Goal: Task Accomplishment & Management: Complete application form

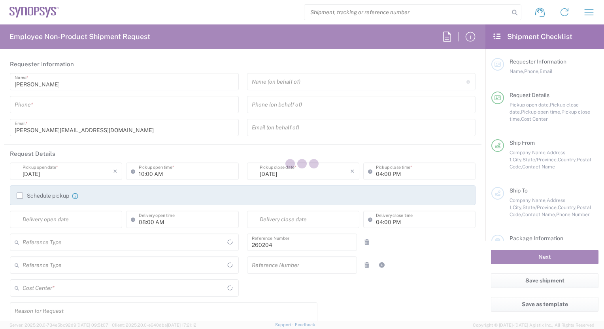
type input "Department"
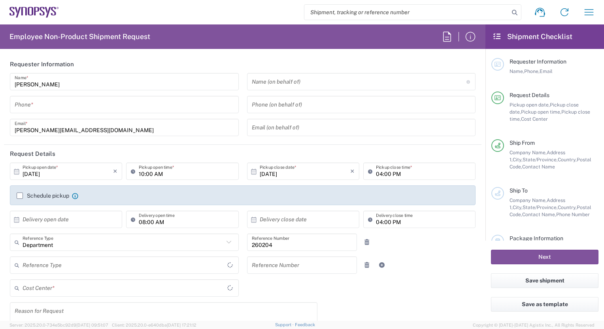
type input "Delivered at Place"
type input "[GEOGRAPHIC_DATA]"
type input "US01, SG, MBD, IP 2 260204"
type input "[US_STATE]"
type input "[GEOGRAPHIC_DATA]"
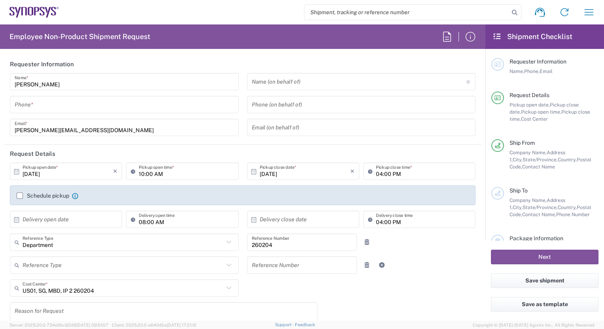
type input "Hillsboro US03"
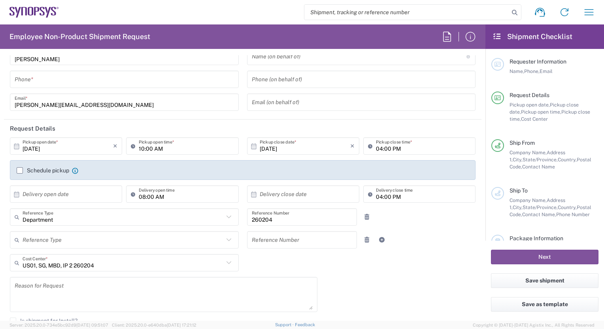
scroll to position [26, 0]
click at [15, 196] on icon at bounding box center [16, 193] width 7 height 7
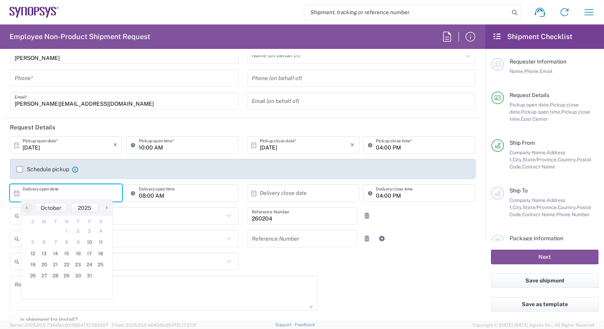
click at [20, 167] on label "Schedule pickup" at bounding box center [43, 169] width 53 height 6
click at [20, 169] on input "Schedule pickup" at bounding box center [20, 169] width 0 height 0
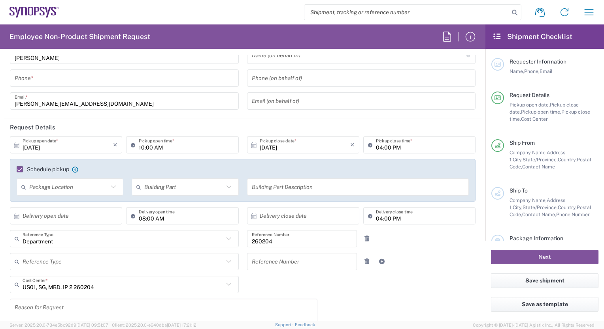
click at [111, 189] on icon at bounding box center [113, 187] width 10 height 10
click at [79, 202] on span "Front" at bounding box center [69, 204] width 104 height 12
type input "Front"
click at [170, 188] on input "text" at bounding box center [183, 188] width 79 height 14
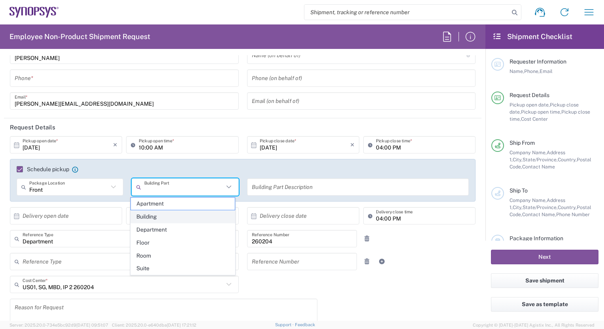
click at [159, 217] on span "Building" at bounding box center [183, 217] width 104 height 12
type input "Building"
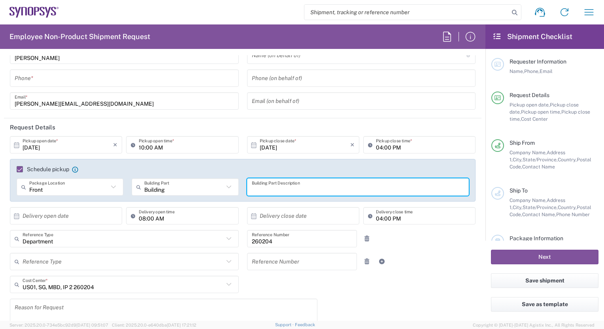
click at [292, 189] on input "text" at bounding box center [358, 188] width 213 height 14
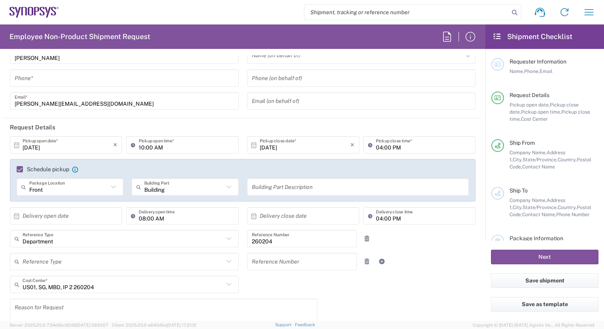
click at [225, 241] on icon at bounding box center [229, 239] width 10 height 10
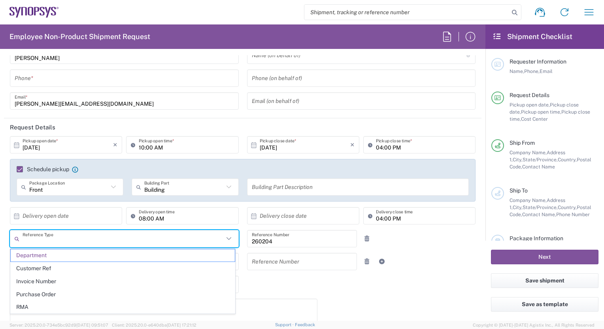
click at [246, 296] on div "[DATE] × Pickup open date * Cancel Apply 10:00 AM Pickup open time * [DATE] × P…" at bounding box center [243, 268] width 474 height 264
type input "Department"
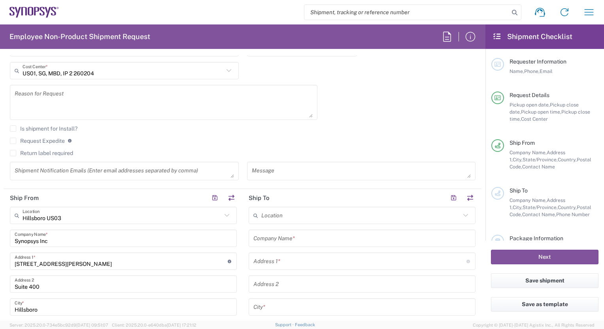
scroll to position [242, 0]
click at [292, 219] on input "text" at bounding box center [360, 215] width 199 height 14
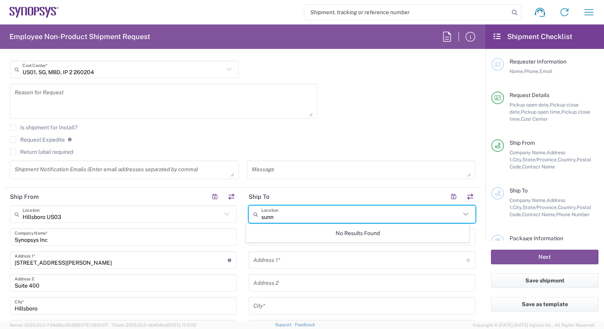
scroll to position [0, 0]
type input "s"
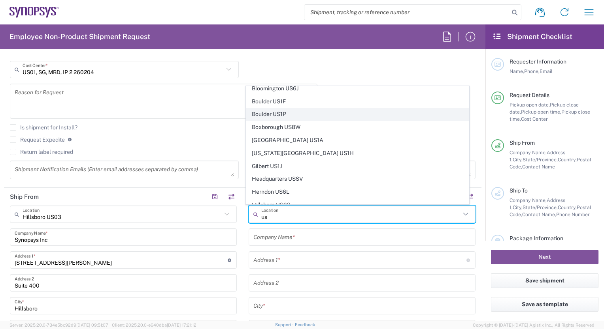
scroll to position [49, 0]
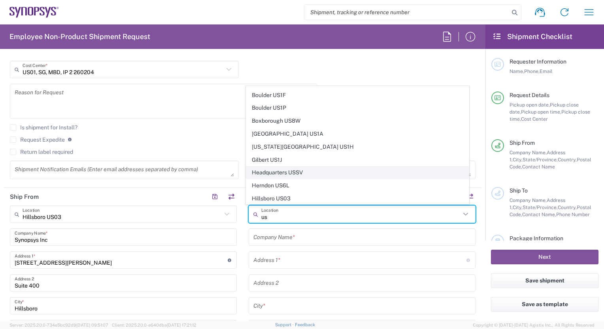
click at [281, 171] on span "Headquarters USSV" at bounding box center [357, 173] width 222 height 12
type input "Headquarters USSV"
type input "Synopsys Headquarters USSV"
type input "[STREET_ADDRESS]"
type input "Sunnyvale"
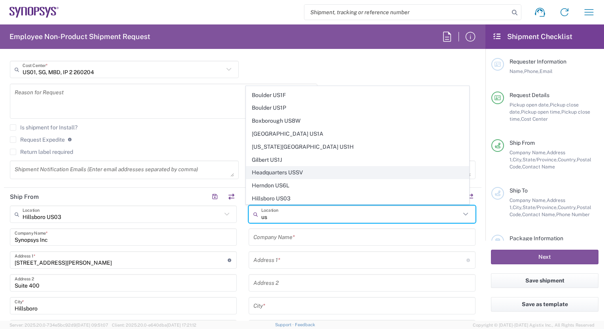
type input "[US_STATE]"
type input "94085"
type input "6505845000"
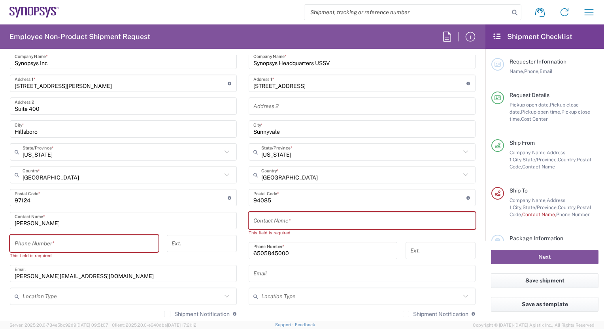
scroll to position [419, 0]
click at [276, 221] on input "text" at bounding box center [361, 221] width 217 height 14
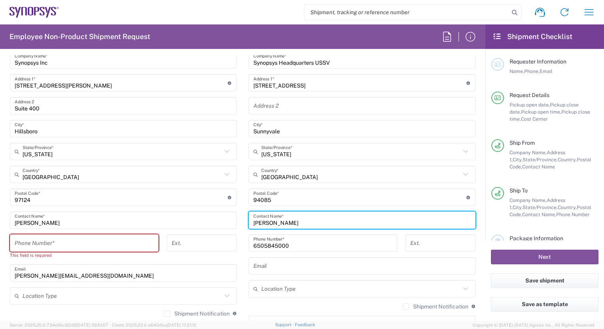
type input "[PERSON_NAME]"
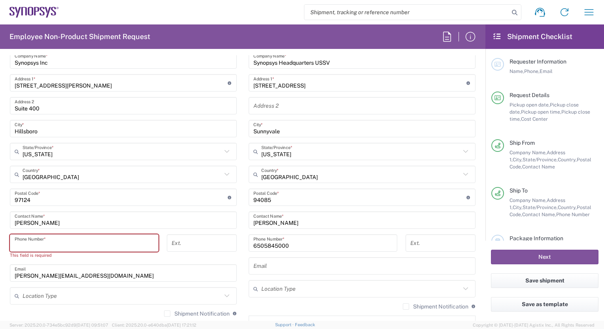
click at [111, 248] on input "tel" at bounding box center [84, 244] width 139 height 14
type input "9099928659"
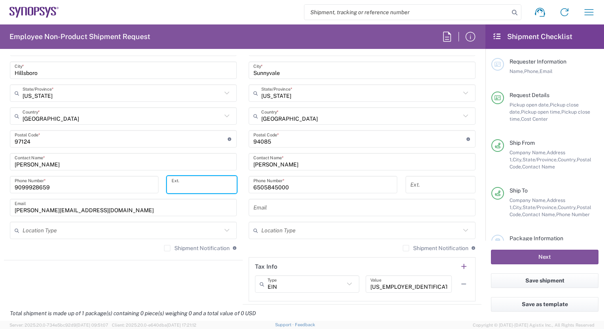
scroll to position [478, 0]
click at [279, 202] on input "text" at bounding box center [361, 208] width 217 height 14
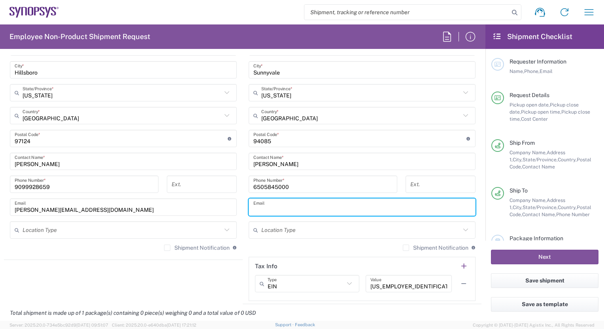
paste input "[PERSON_NAME][EMAIL_ADDRESS][DOMAIN_NAME]"
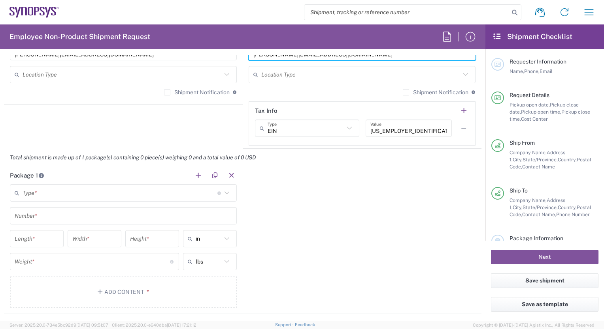
scroll to position [635, 0]
type input "[PERSON_NAME][EMAIL_ADDRESS][DOMAIN_NAME]"
click at [224, 197] on div "Type * Material used to package goods" at bounding box center [123, 191] width 227 height 17
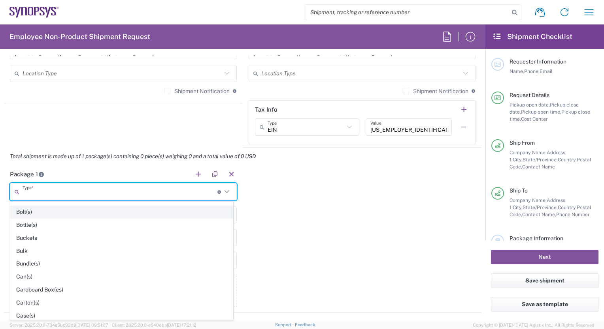
scroll to position [22, 0]
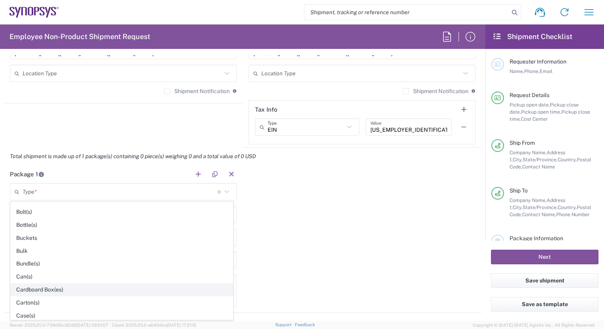
click at [58, 287] on span "Cardboard Box(es)" at bounding box center [122, 290] width 222 height 12
type input "Cardboard Box(es)"
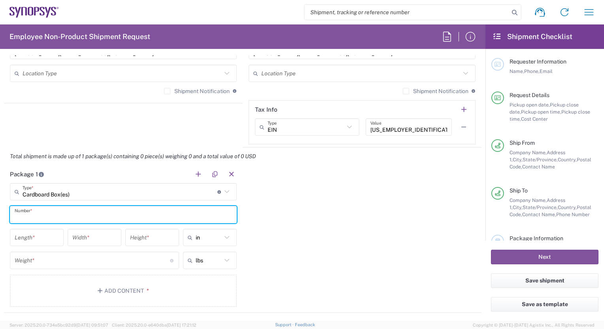
click at [53, 215] on input "text" at bounding box center [123, 215] width 217 height 14
type input "1"
click at [30, 233] on input "number" at bounding box center [37, 238] width 44 height 14
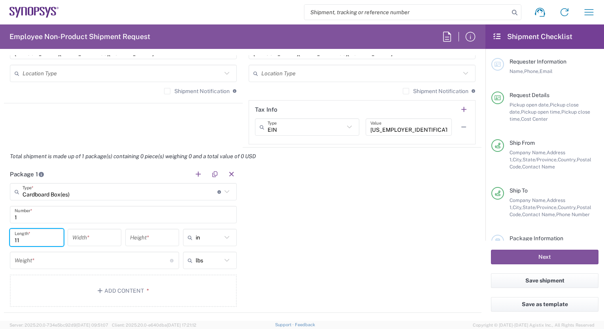
type input "11"
type input "1.5"
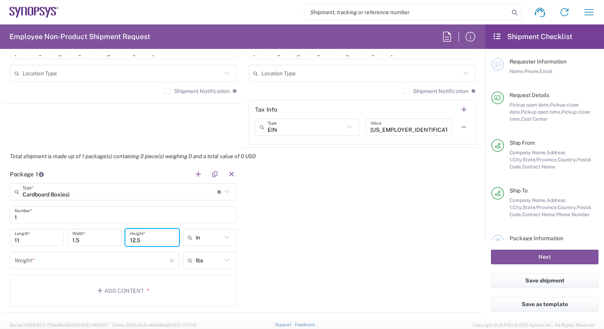
type input "12.5"
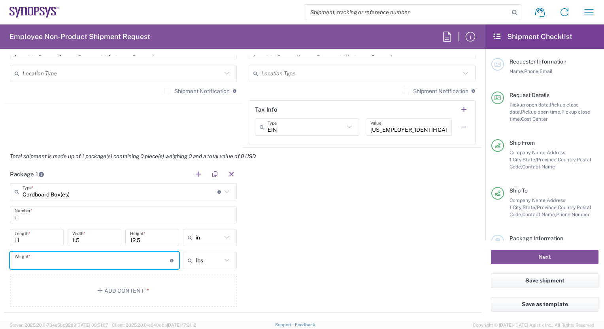
click at [61, 263] on input "number" at bounding box center [92, 261] width 155 height 14
type input "1"
click at [259, 240] on div "Package 1 Cardboard Box(es) Type * Material used to package goods Bale(s) Baske…" at bounding box center [242, 240] width 477 height 148
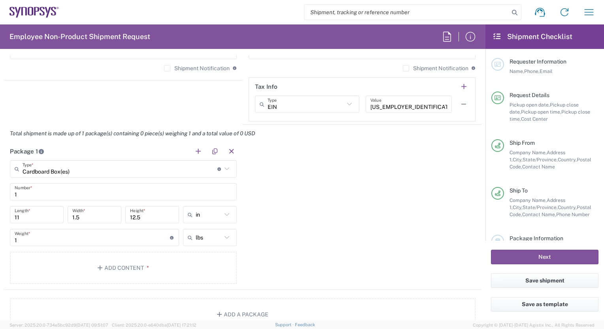
scroll to position [687, 0]
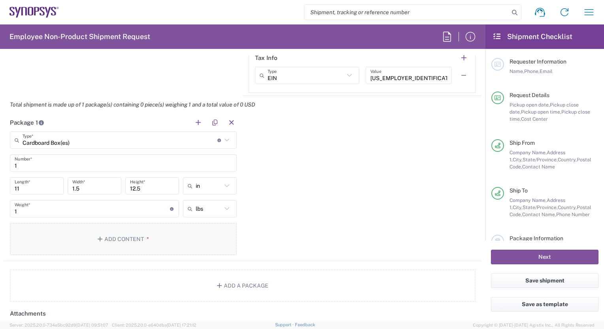
click at [124, 241] on button "Add Content *" at bounding box center [123, 239] width 227 height 32
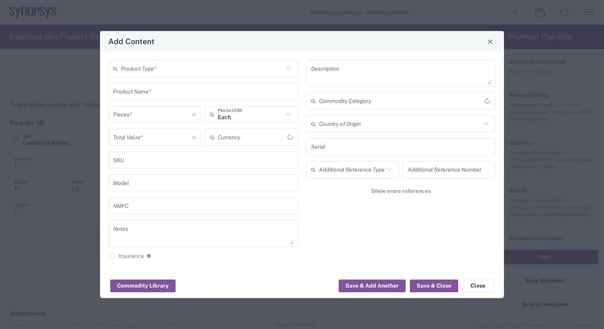
type input "US Dollar"
click at [488, 41] on span "Close" at bounding box center [490, 42] width 6 height 6
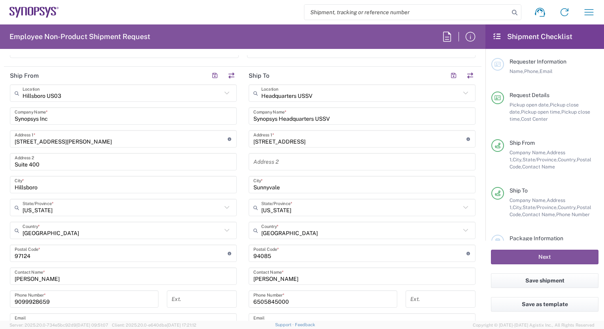
scroll to position [0, 0]
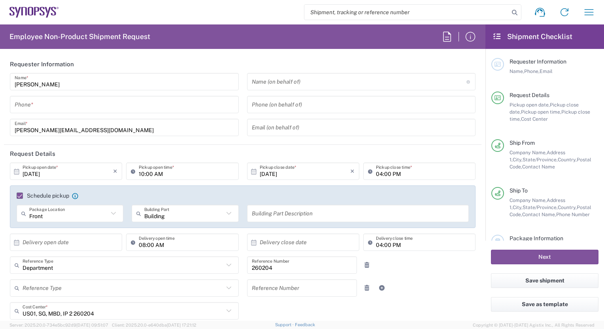
click at [101, 102] on input "tel" at bounding box center [124, 105] width 219 height 14
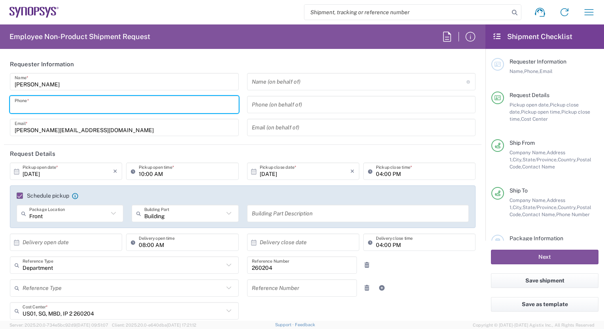
type input "9099928659"
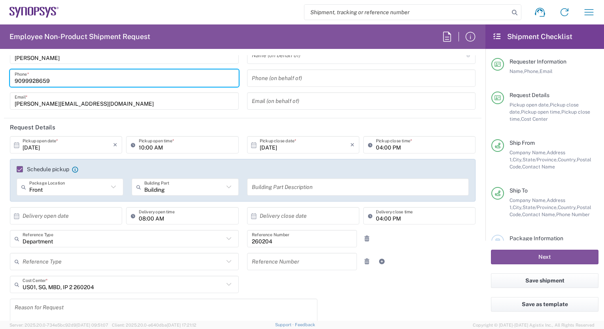
scroll to position [32, 0]
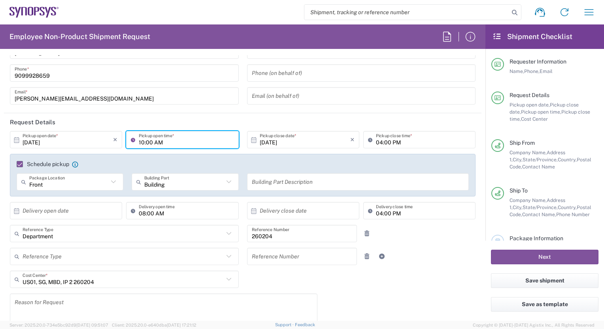
click at [158, 140] on input "10:00 AM" at bounding box center [186, 140] width 95 height 14
click at [203, 111] on agx-form-section "Requester Information [PERSON_NAME] Name * [PHONE_NUMBER] Phone * [PERSON_NAME]…" at bounding box center [242, 69] width 477 height 90
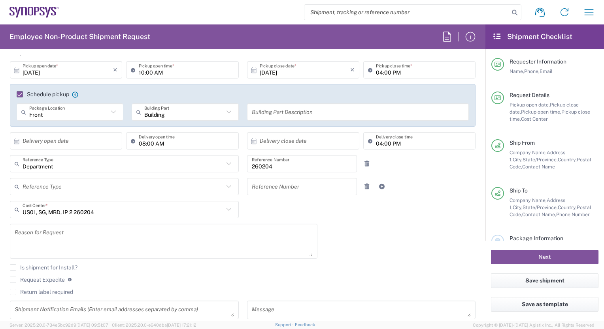
scroll to position [102, 0]
click at [226, 186] on icon at bounding box center [228, 186] width 5 height 3
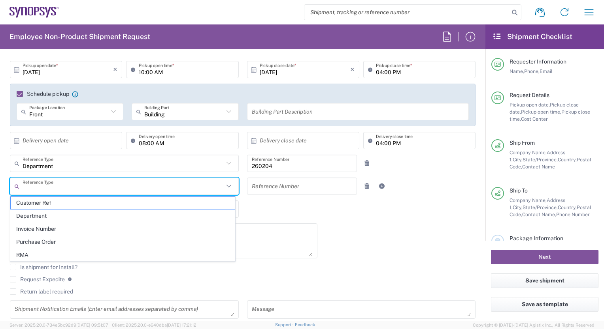
click at [335, 225] on div "[DATE] × Pickup open date * Cancel Apply 10:00 AM Pickup open time * [DATE] × P…" at bounding box center [243, 193] width 474 height 264
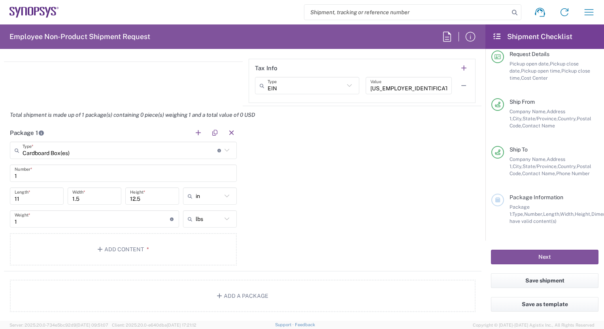
scroll to position [673, 0]
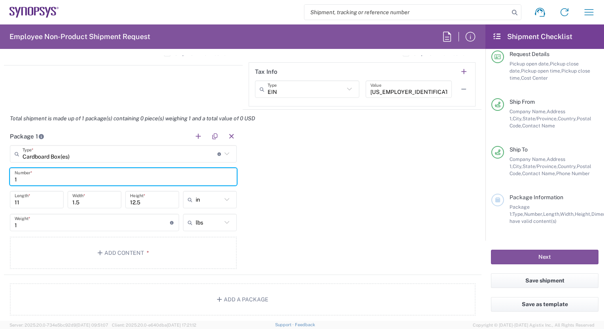
click at [79, 175] on input "1" at bounding box center [123, 177] width 217 height 14
type input "S"
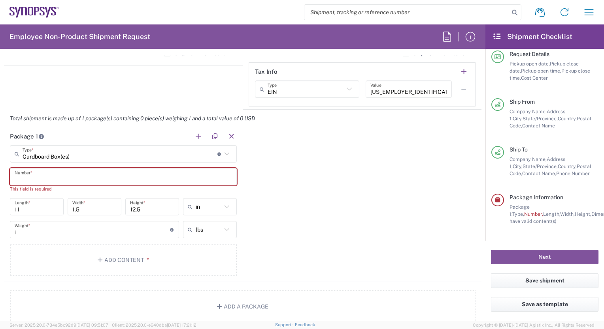
type input "1"
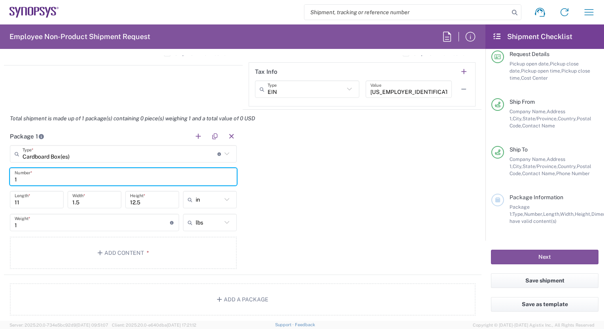
click at [301, 231] on div "Package 1 Cardboard Box(es) Type * Material used to package goods Bale(s) Baske…" at bounding box center [242, 202] width 477 height 148
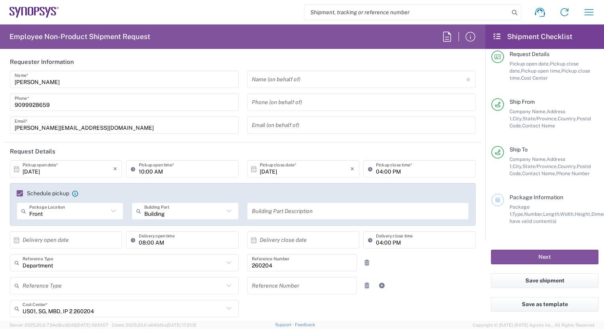
scroll to position [0, 0]
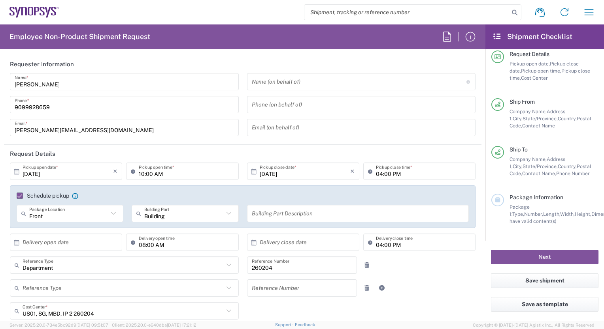
click at [18, 194] on label "Schedule pickup" at bounding box center [43, 196] width 53 height 6
click at [16, 196] on input "Schedule pickup" at bounding box center [16, 196] width 0 height 0
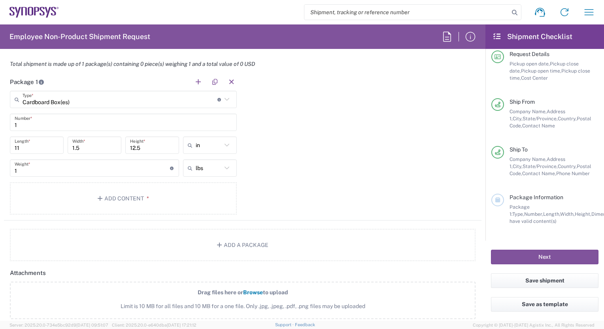
scroll to position [696, 0]
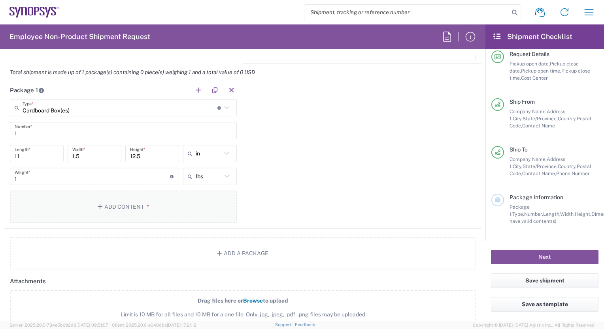
click at [98, 207] on icon "button" at bounding box center [101, 207] width 7 height 6
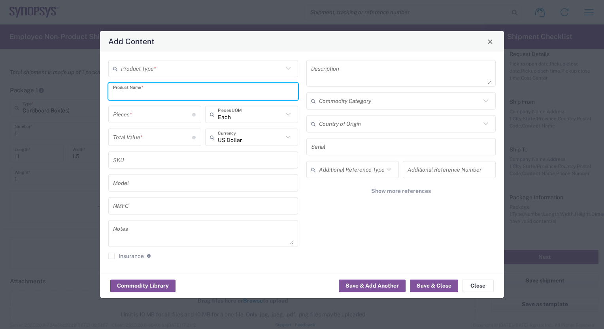
click at [175, 93] on input "text" at bounding box center [203, 92] width 180 height 14
type input "RODE Microphones"
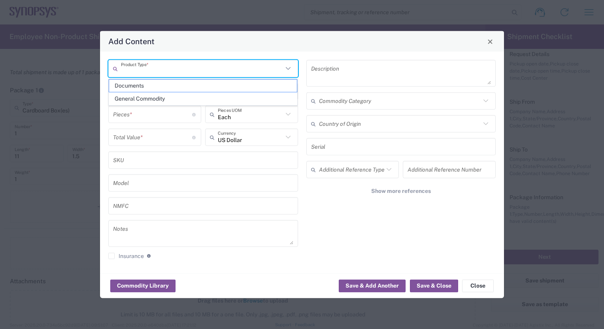
click at [180, 68] on input "text" at bounding box center [202, 69] width 162 height 14
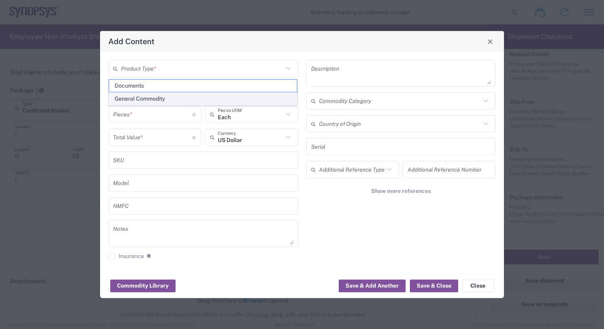
click at [149, 98] on span "General Commodity" at bounding box center [203, 99] width 188 height 12
type input "General Commodity"
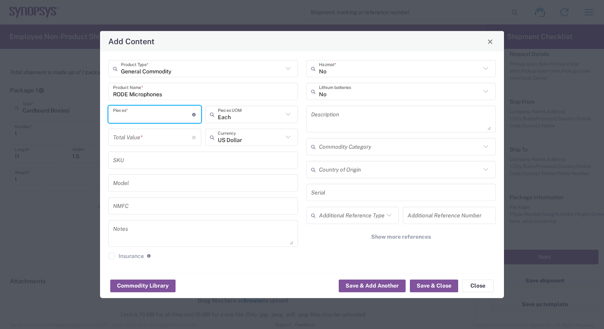
click at [161, 116] on input "number" at bounding box center [152, 114] width 79 height 14
type input "1"
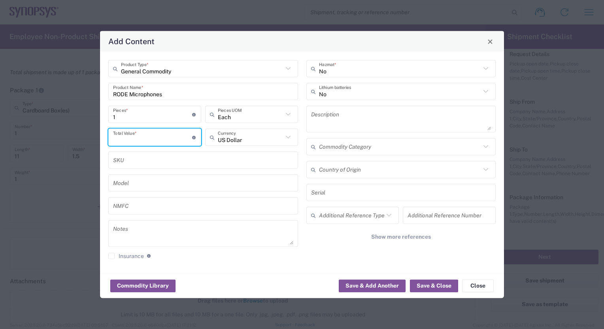
click at [158, 138] on input "number" at bounding box center [152, 137] width 79 height 14
type input "200"
click at [318, 265] on div "No Hazmat * No Lithium batteries Description Commodity Category Country of Orig…" at bounding box center [401, 162] width 198 height 205
click at [434, 287] on button "Save & Close" at bounding box center [434, 286] width 48 height 13
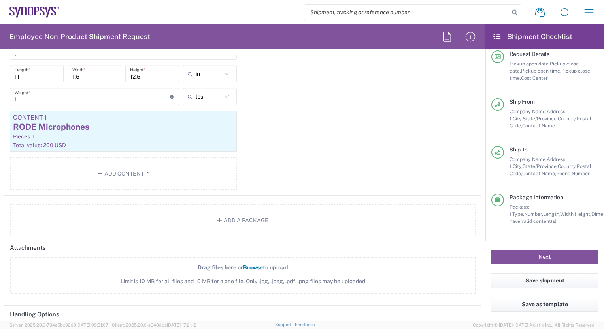
scroll to position [780, 0]
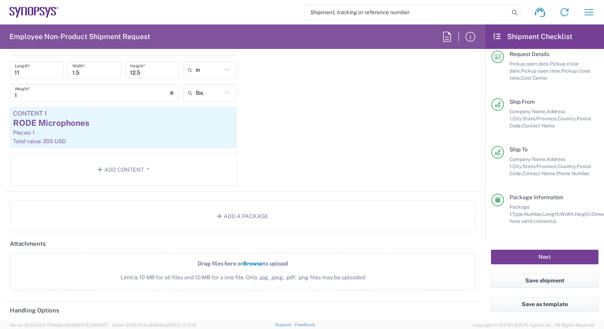
click at [550, 259] on button "Next" at bounding box center [544, 257] width 107 height 15
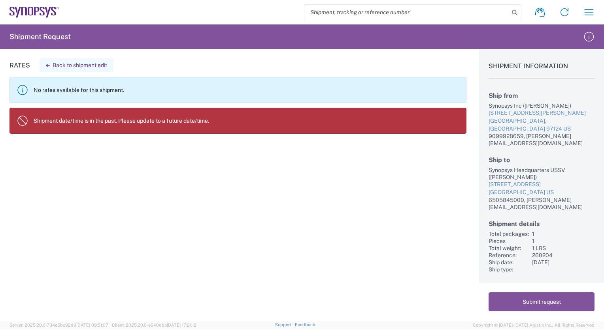
click at [100, 65] on button "Back to shipment edit" at bounding box center [77, 65] width 74 height 14
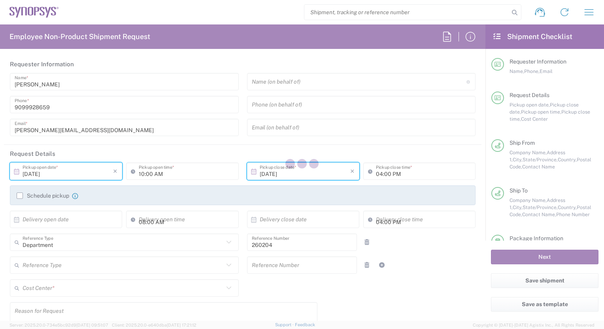
type input "[US_STATE]"
type input "Cardboard Box(es)"
type input "US01, SG, MBD, IP 2 260204"
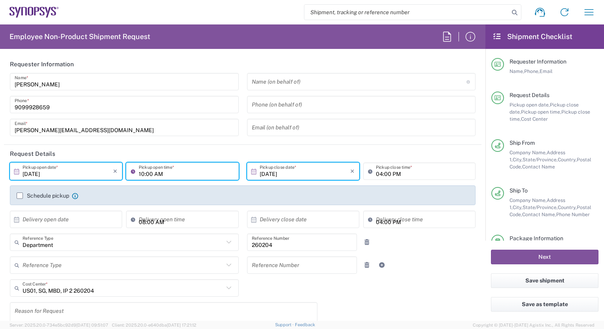
click at [176, 171] on input "10:00 AM" at bounding box center [186, 172] width 95 height 14
click at [173, 173] on input "10:00 AM" at bounding box center [186, 172] width 95 height 14
click at [143, 173] on input "10:00 AM" at bounding box center [186, 172] width 95 height 14
type input "11:00 AM"
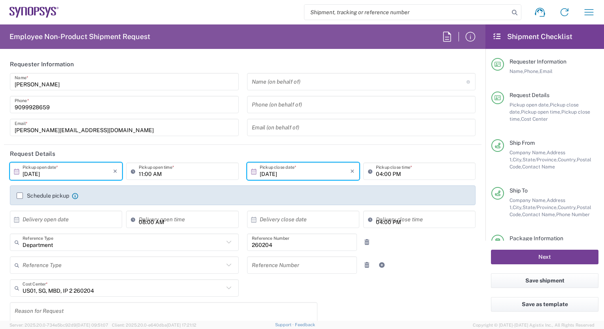
click at [532, 254] on button "Next" at bounding box center [544, 257] width 107 height 15
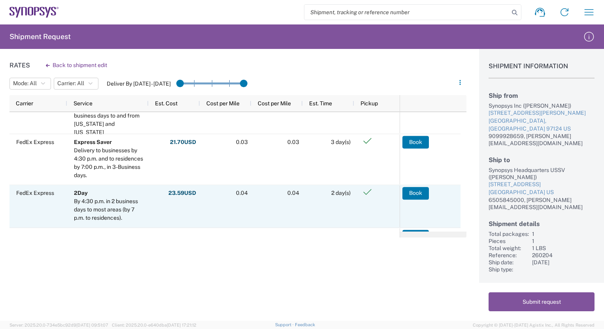
scroll to position [30, 0]
click at [412, 194] on button "Book" at bounding box center [416, 192] width 26 height 13
